Goal: Task Accomplishment & Management: Manage account settings

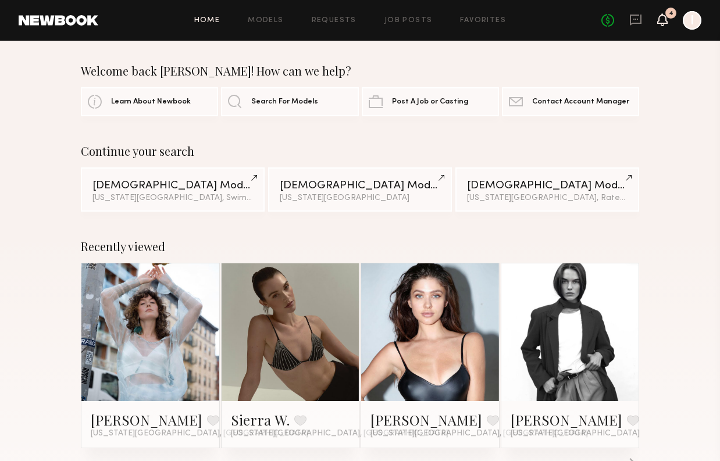
click at [661, 15] on icon at bounding box center [662, 19] width 9 height 8
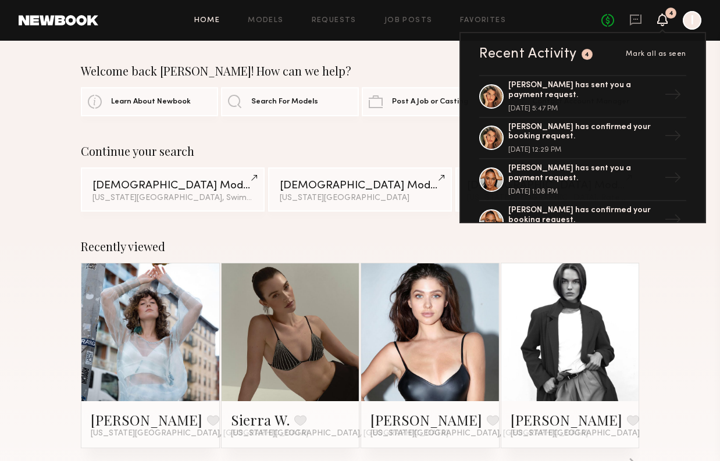
click at [690, 16] on div at bounding box center [692, 20] width 19 height 19
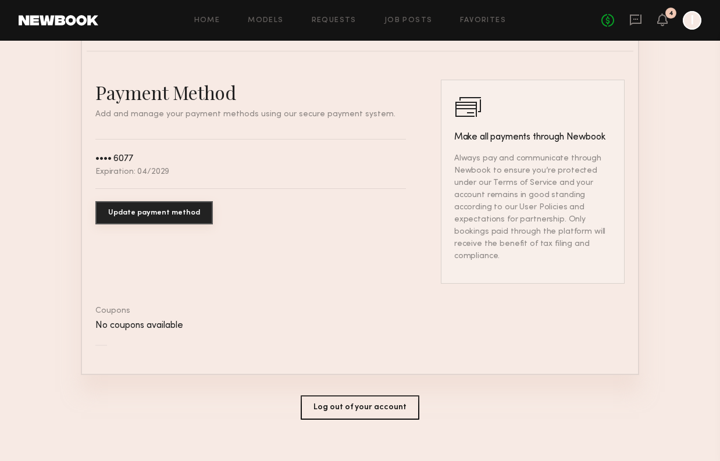
scroll to position [625, 0]
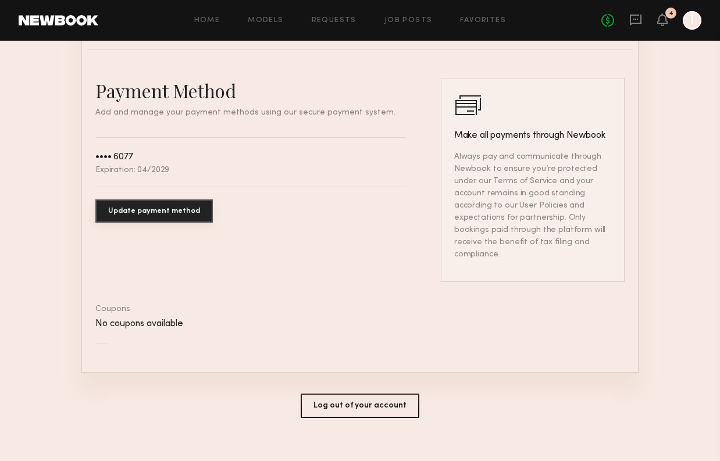
click at [192, 210] on button "Update payment method" at bounding box center [153, 210] width 117 height 23
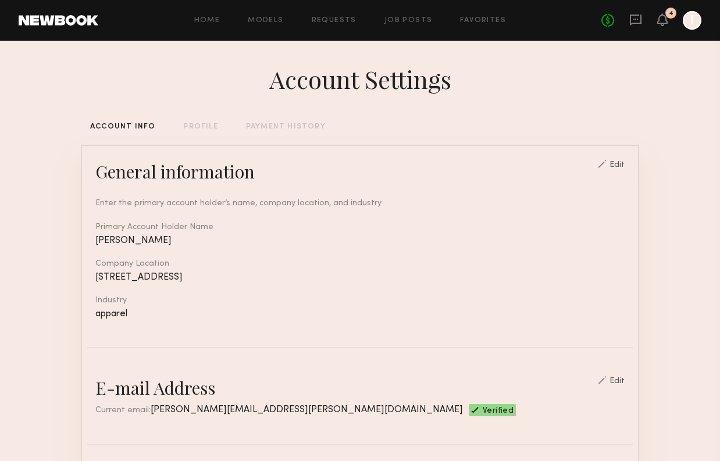
scroll to position [0, 0]
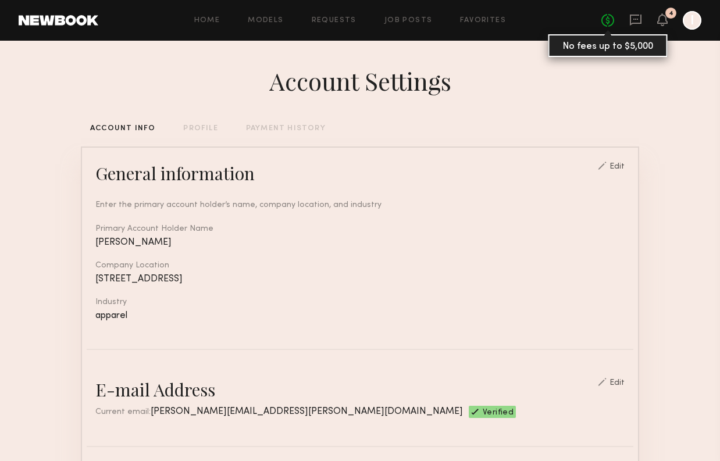
click at [609, 18] on link "No fees up to $5,000" at bounding box center [607, 20] width 13 height 13
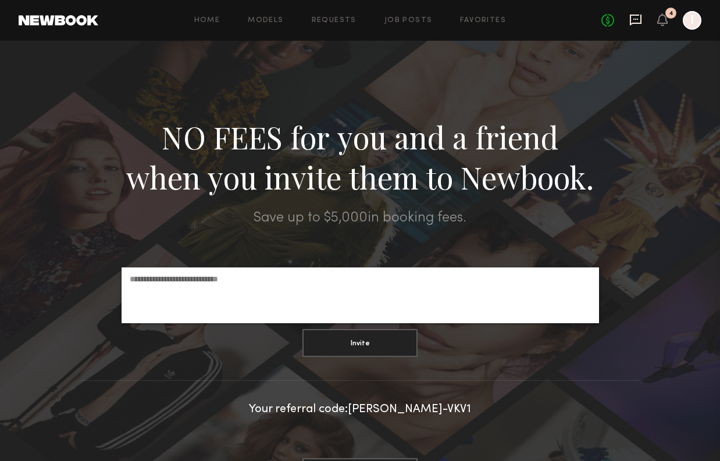
click at [635, 20] on icon at bounding box center [635, 19] width 13 height 13
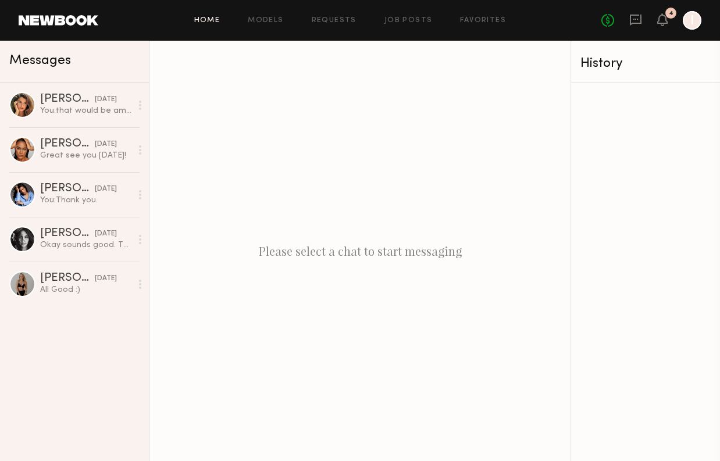
click at [214, 22] on link "Home" at bounding box center [207, 21] width 26 height 8
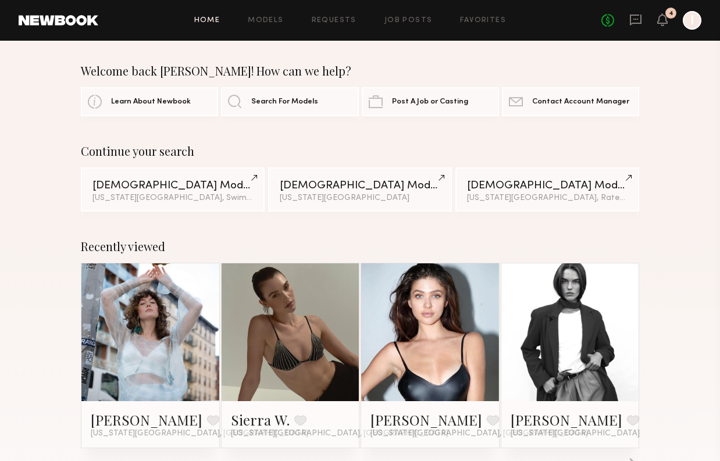
click at [689, 28] on div at bounding box center [692, 20] width 19 height 19
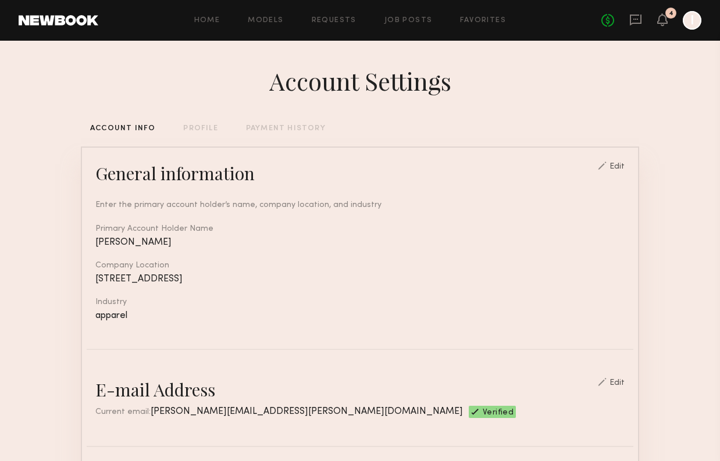
click at [319, 132] on div "PAYMENT HISTORY" at bounding box center [286, 129] width 80 height 8
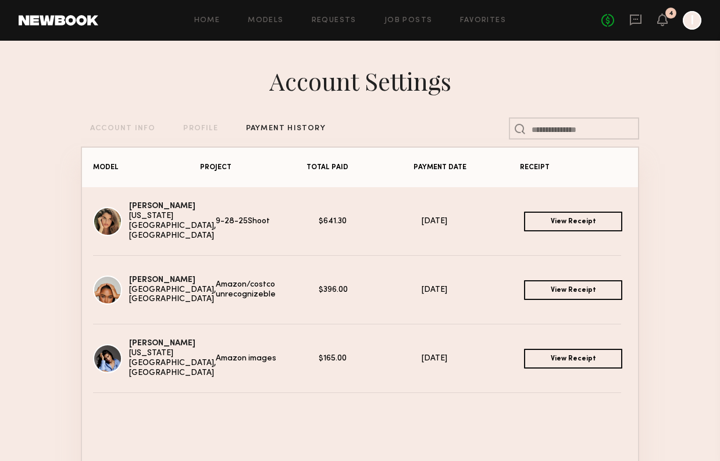
click at [548, 219] on link "View Receipt" at bounding box center [573, 222] width 98 height 20
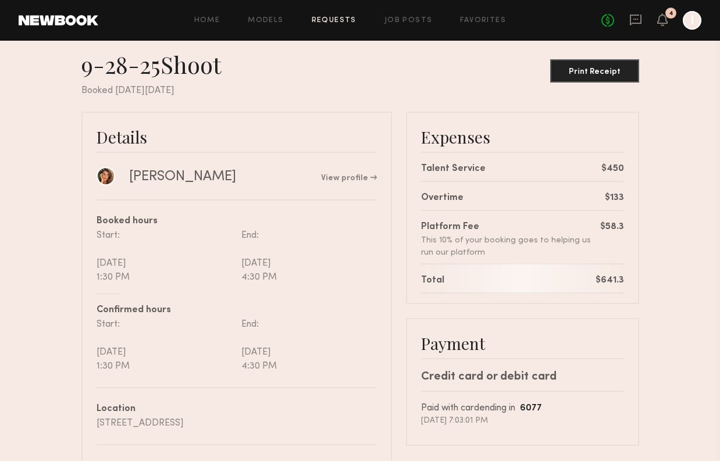
scroll to position [10, 0]
